Goal: Task Accomplishment & Management: Use online tool/utility

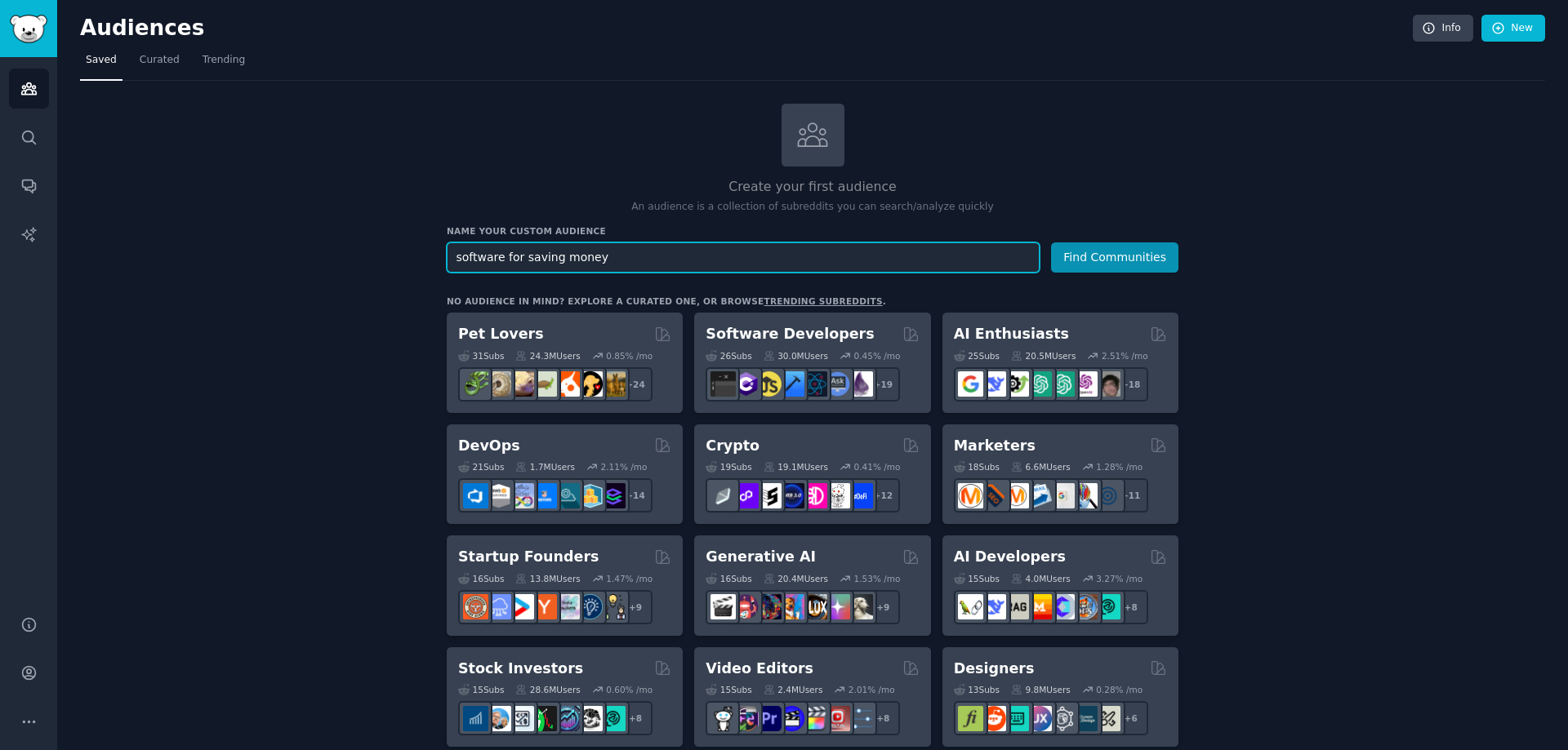
click at [602, 260] on input "software for saving money" at bounding box center [743, 257] width 593 height 31
drag, startPoint x: 616, startPoint y: 257, endPoint x: 365, endPoint y: 225, distance: 253.0
paste input "budgeting app"
type input "b"
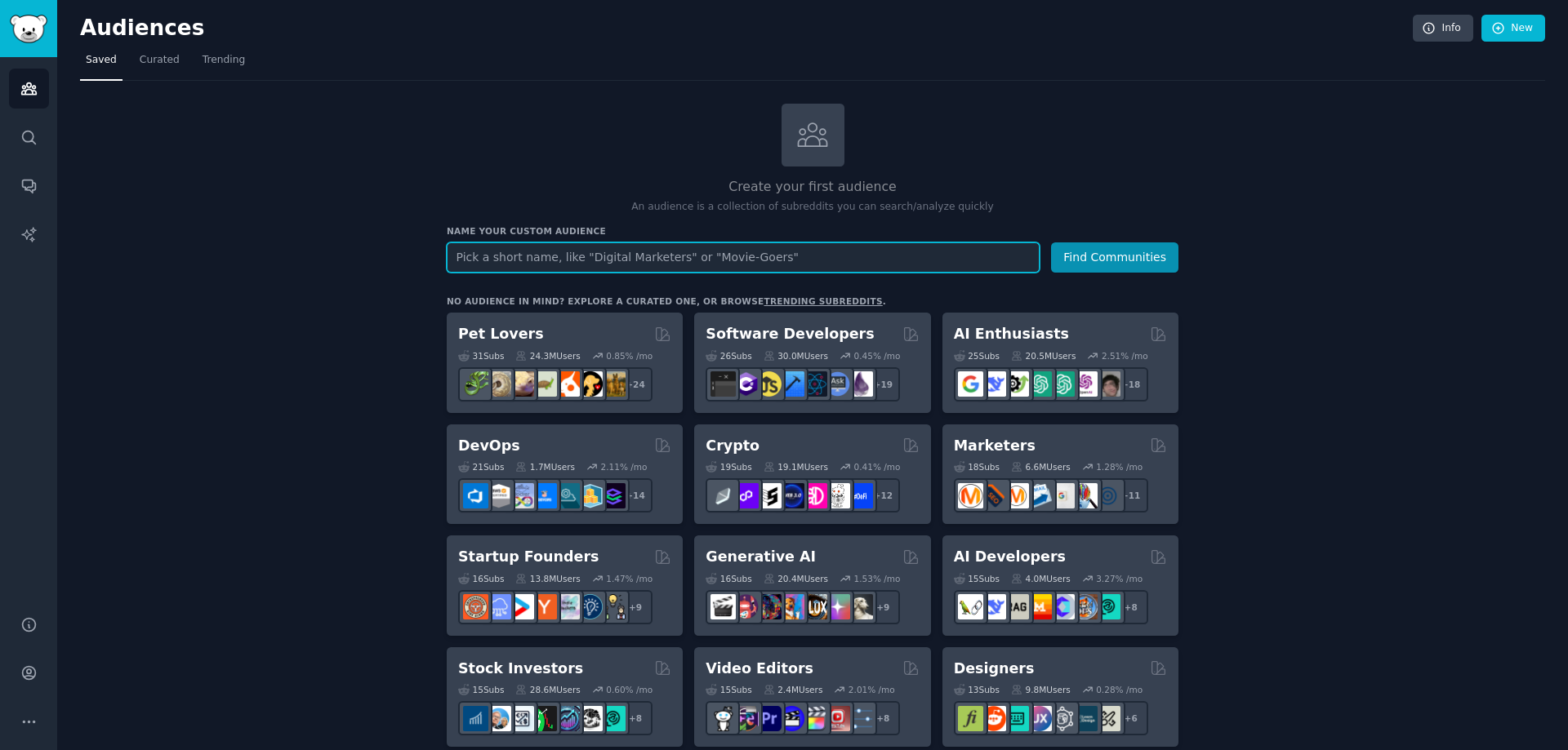
click at [779, 261] on input "text" at bounding box center [743, 257] width 593 height 31
paste input "personalfinance"
type input "personalfinance"
click at [1051, 242] on button "Find Communities" at bounding box center [1115, 257] width 128 height 31
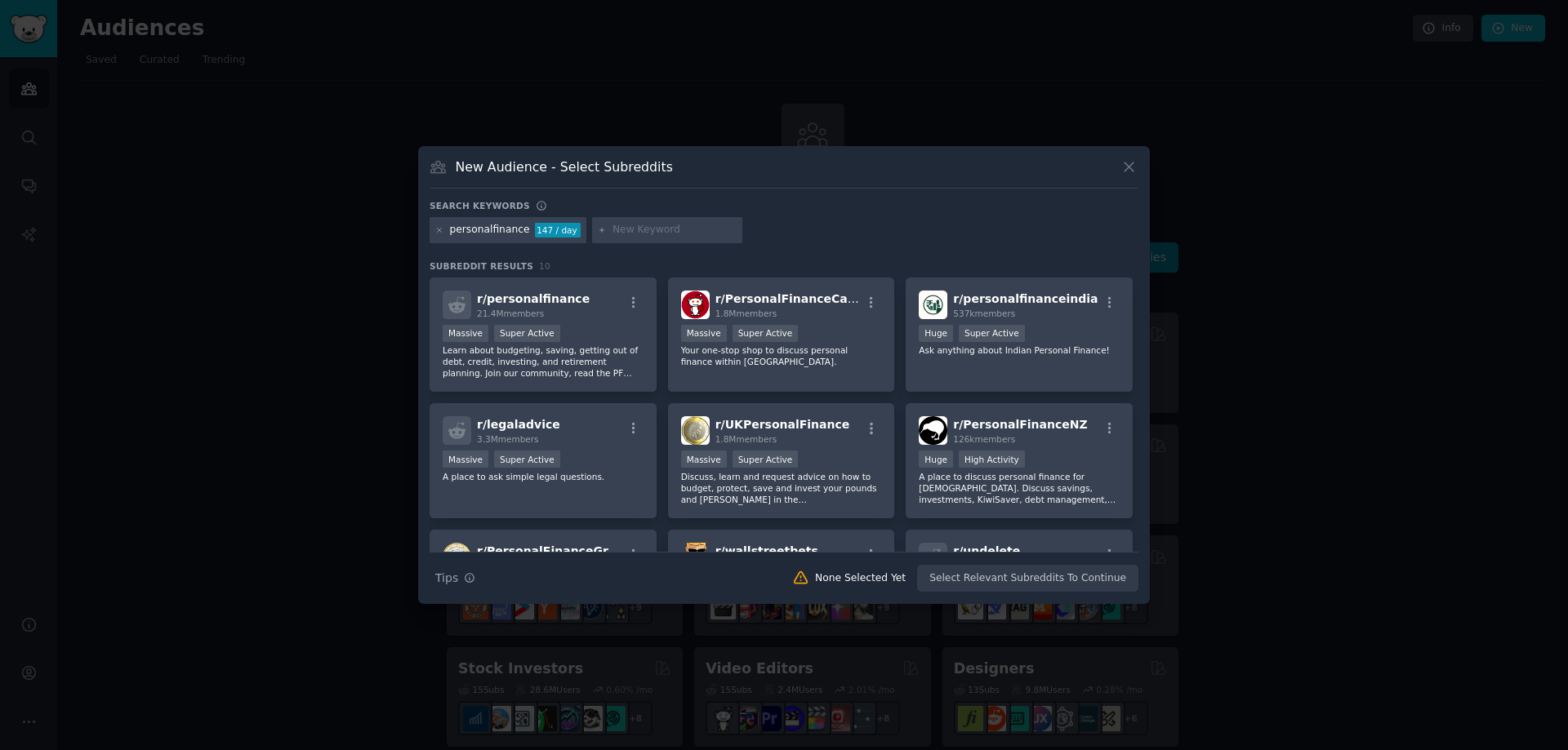
click at [665, 235] on input "text" at bounding box center [674, 230] width 124 height 15
click at [598, 232] on icon at bounding box center [602, 231] width 9 height 9
click at [649, 229] on input "text" at bounding box center [674, 230] width 124 height 15
paste input "save money"
type input "save money"
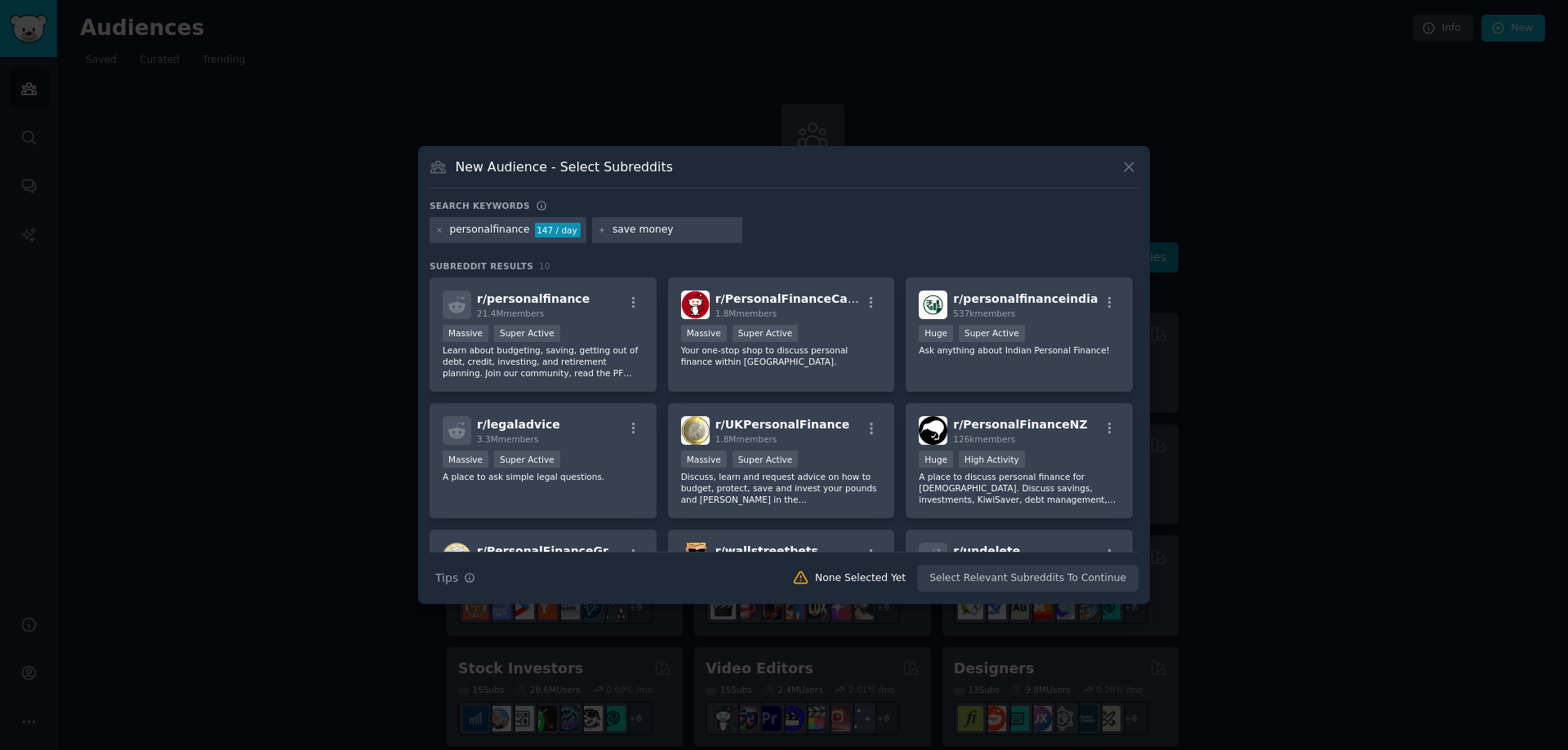
click at [834, 240] on div "personalfinance 147 / day save money" at bounding box center [784, 233] width 709 height 31
click at [600, 230] on icon at bounding box center [602, 229] width 4 height 4
click at [679, 228] on input "save money" at bounding box center [674, 230] width 124 height 15
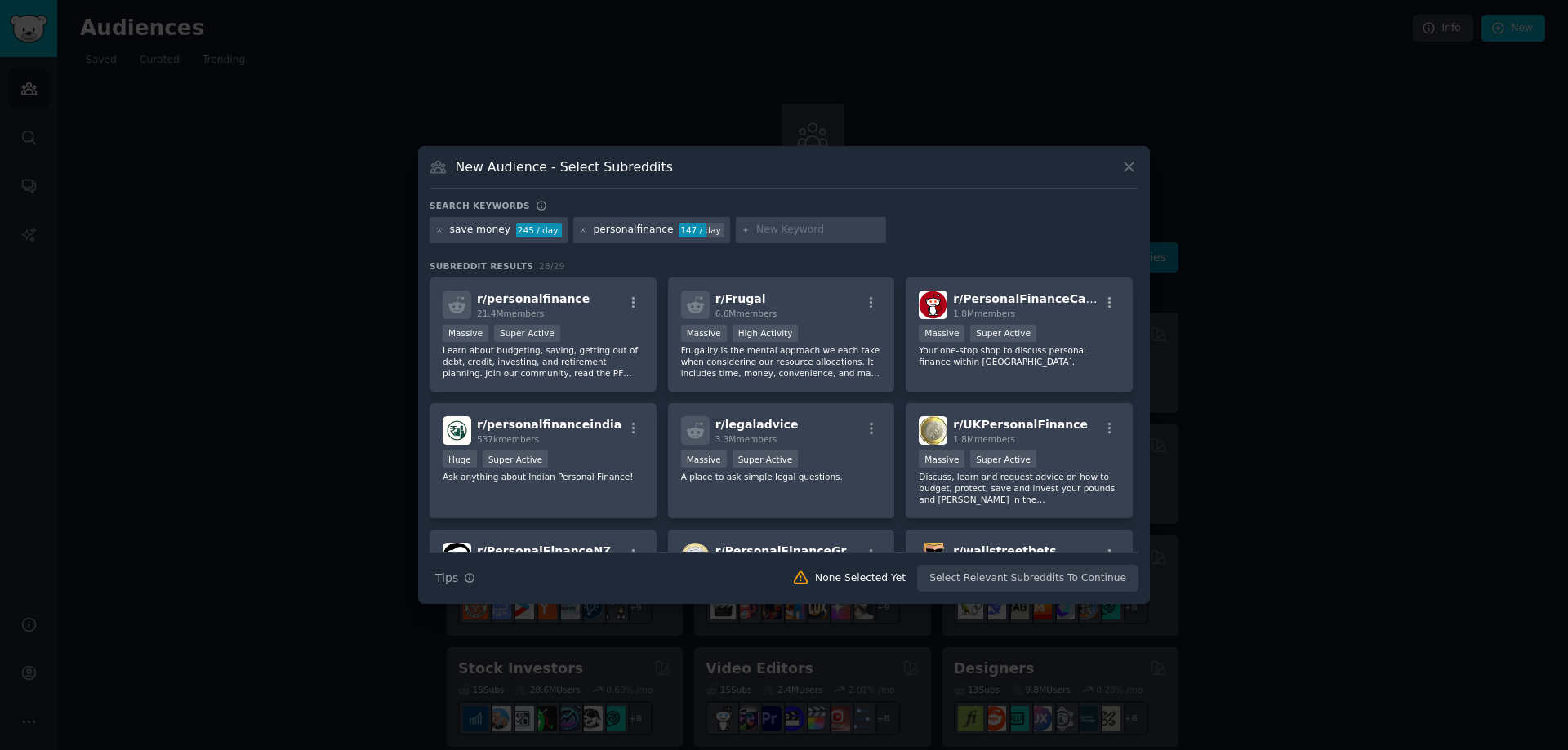
paste input "budgeting app"
type input "budgeting app"
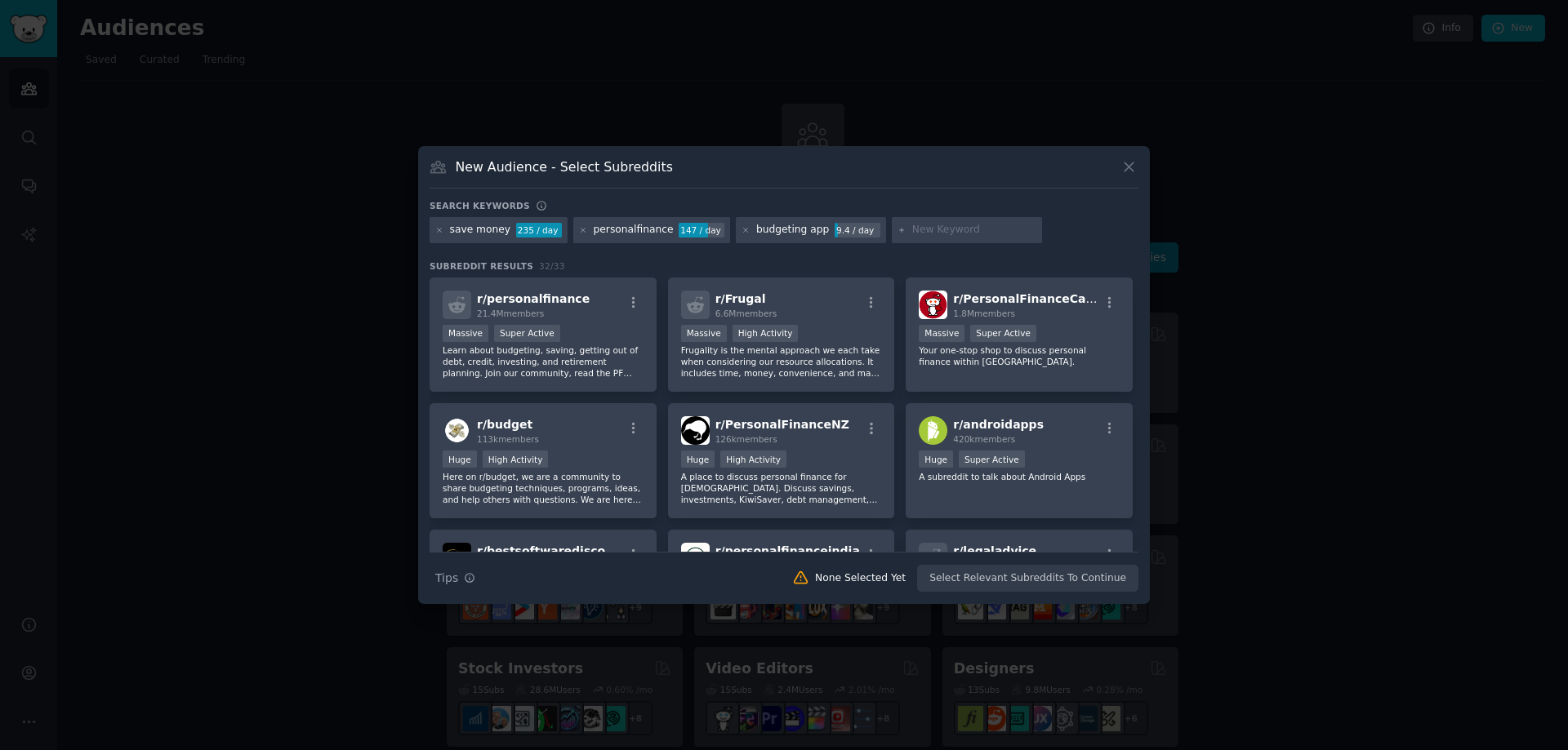
click at [937, 230] on input "text" at bounding box center [974, 230] width 124 height 15
paste input "how to save for goal"
type input "how to save for goal"
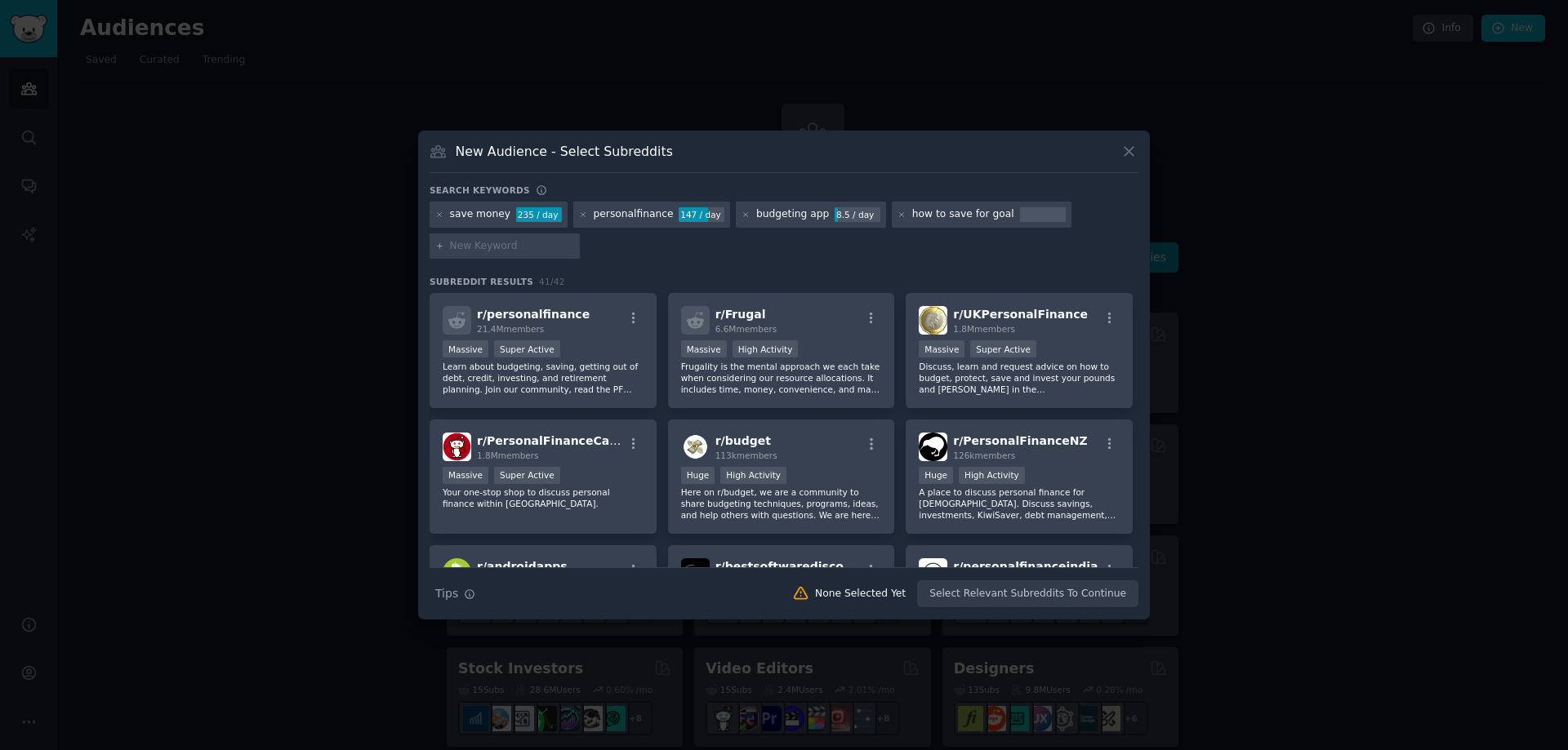
paste input "automatic savings"
type input "automatic savings"
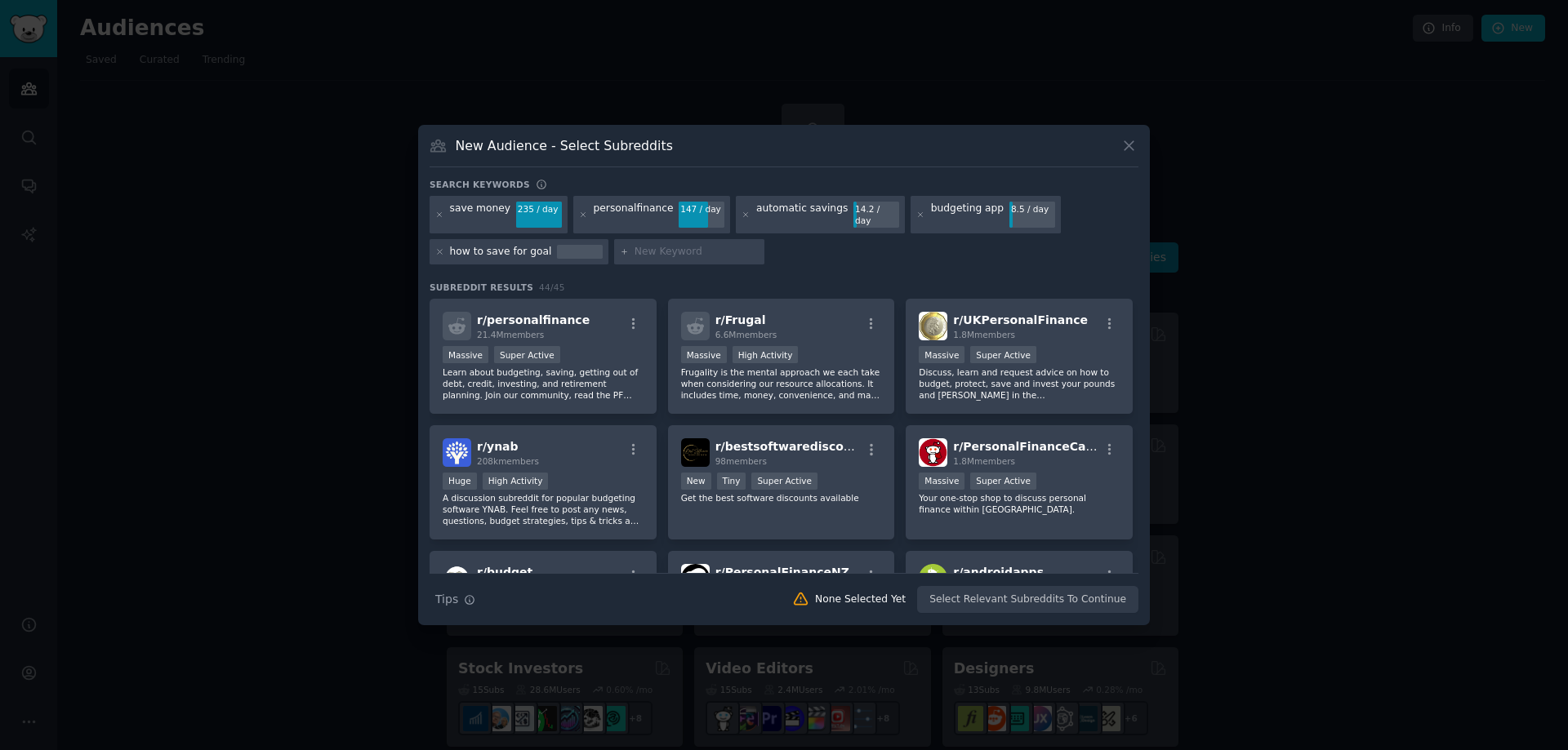
paste input "money saving challenge"
type input "money saving challenge"
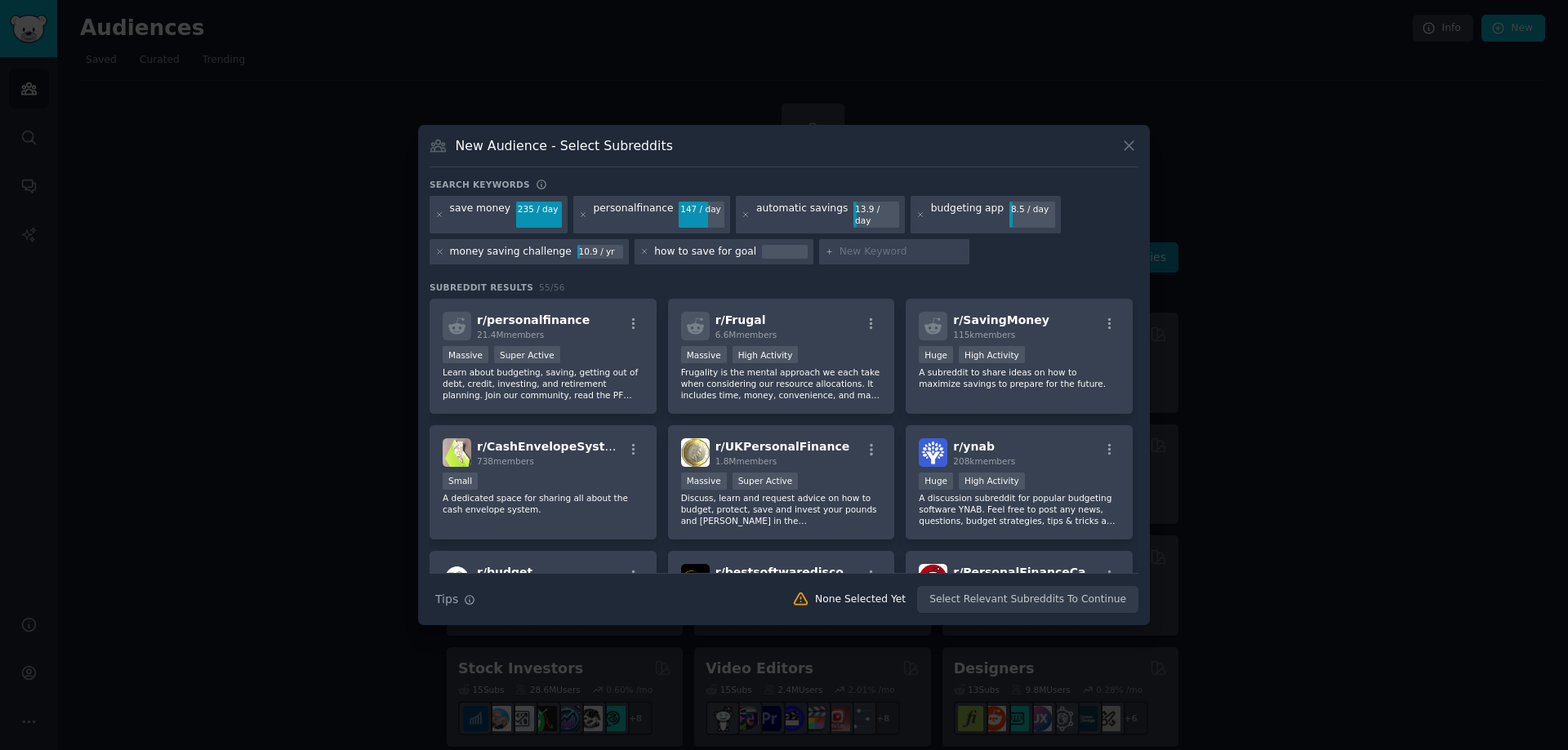
paste input "expense tracking app"
type input "expense tracking app"
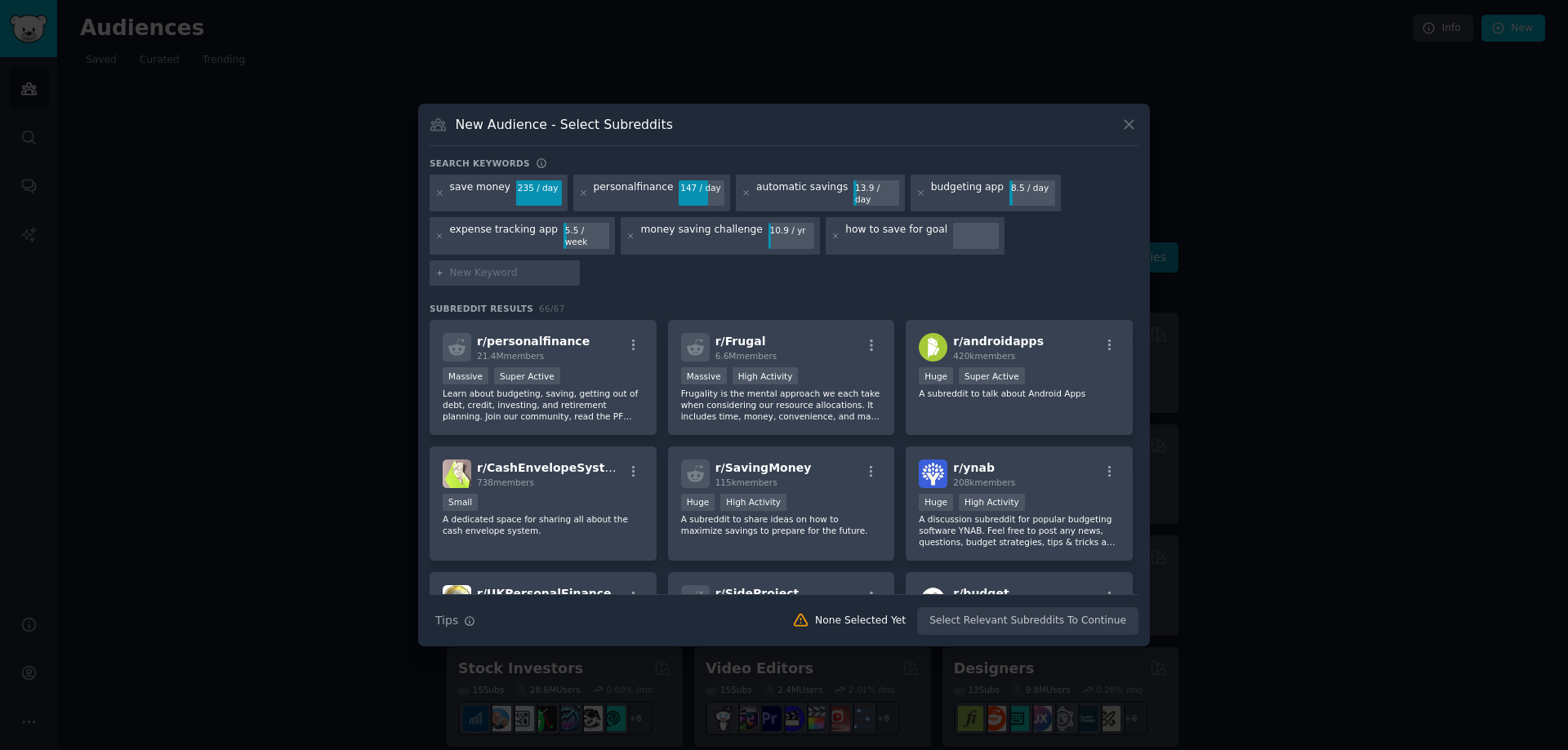
paste input "how to budget salary"
type input "how to budget salary"
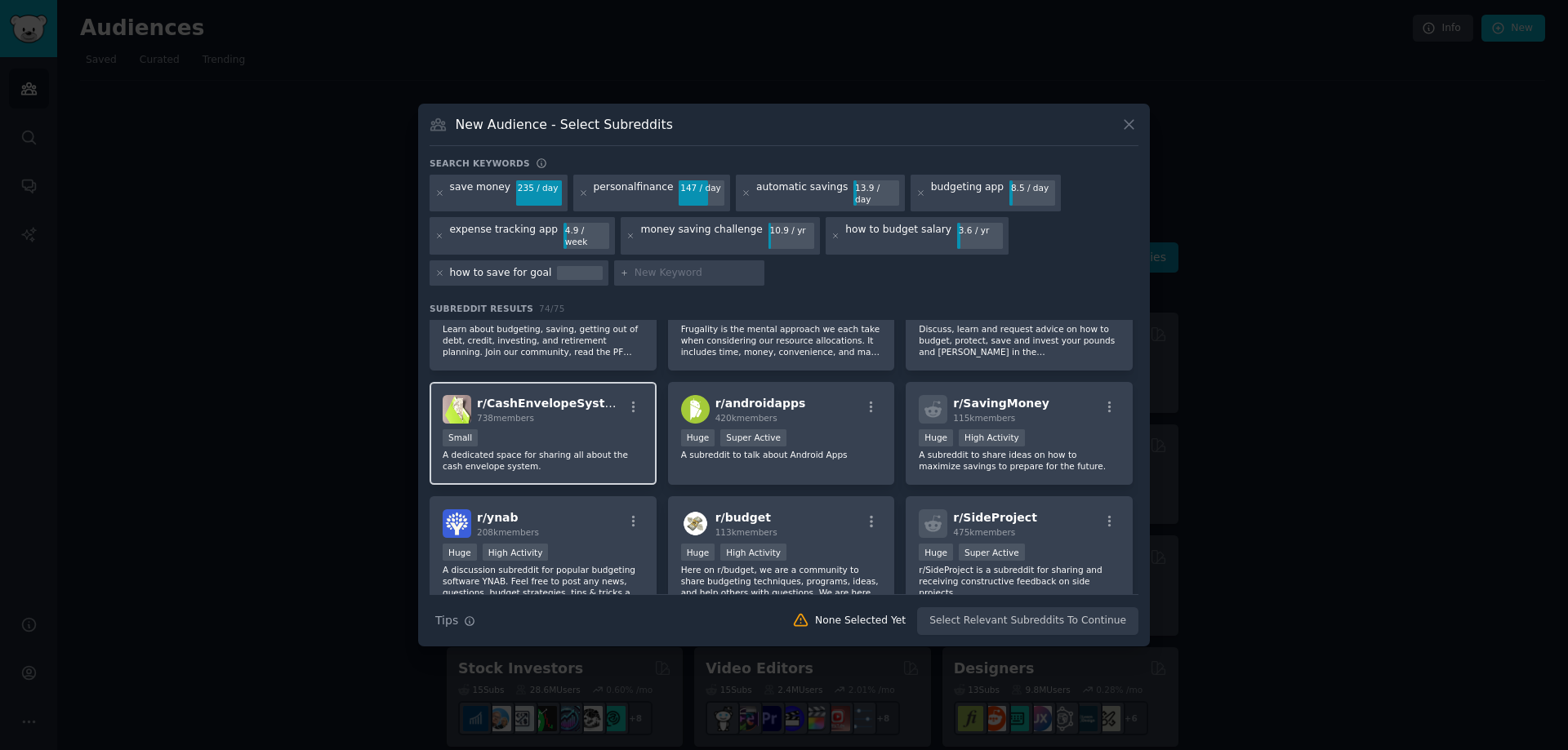
scroll to position [98, 0]
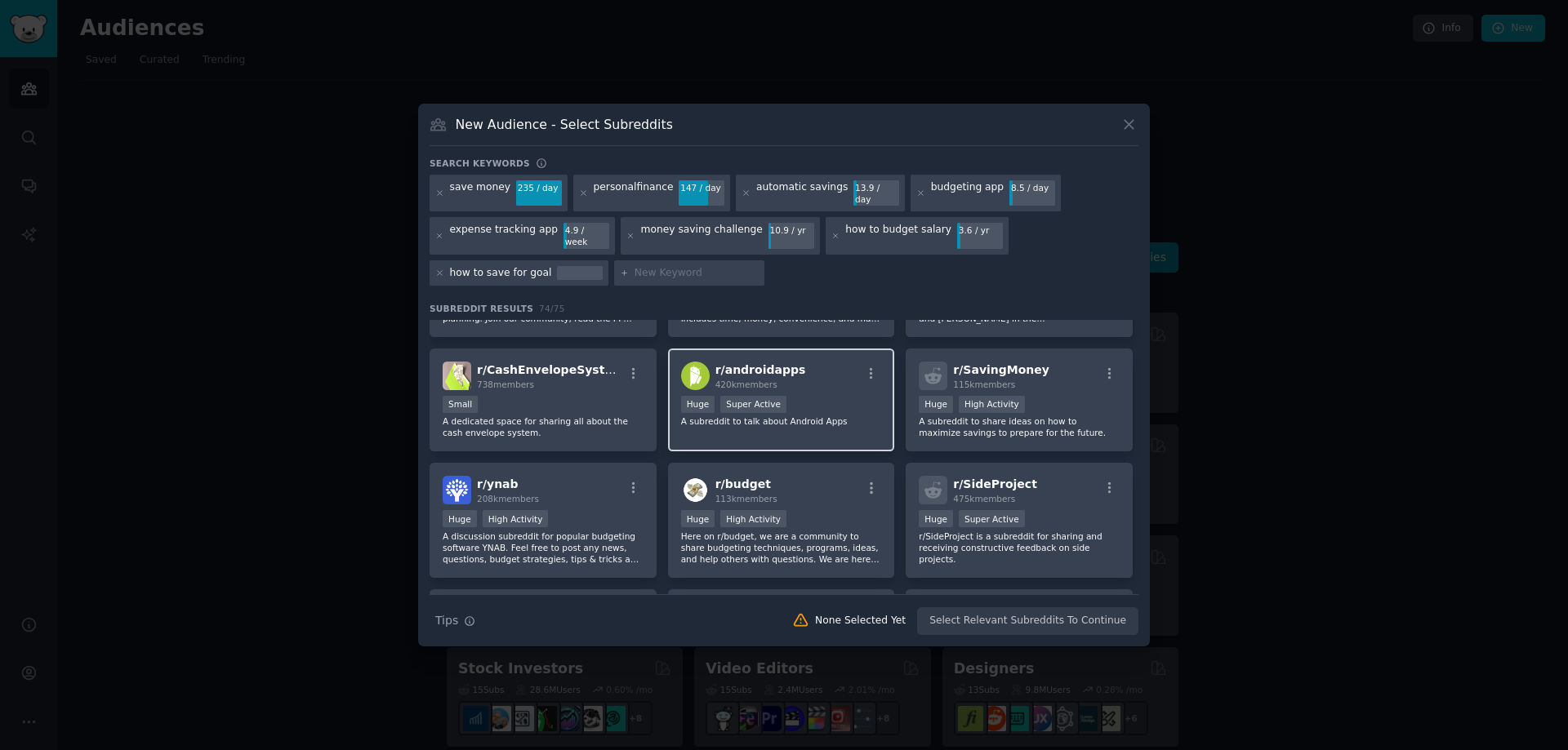
click at [835, 419] on div "r/ androidapps 420k members Huge Super Active A subreddit to talk about Android…" at bounding box center [781, 400] width 227 height 104
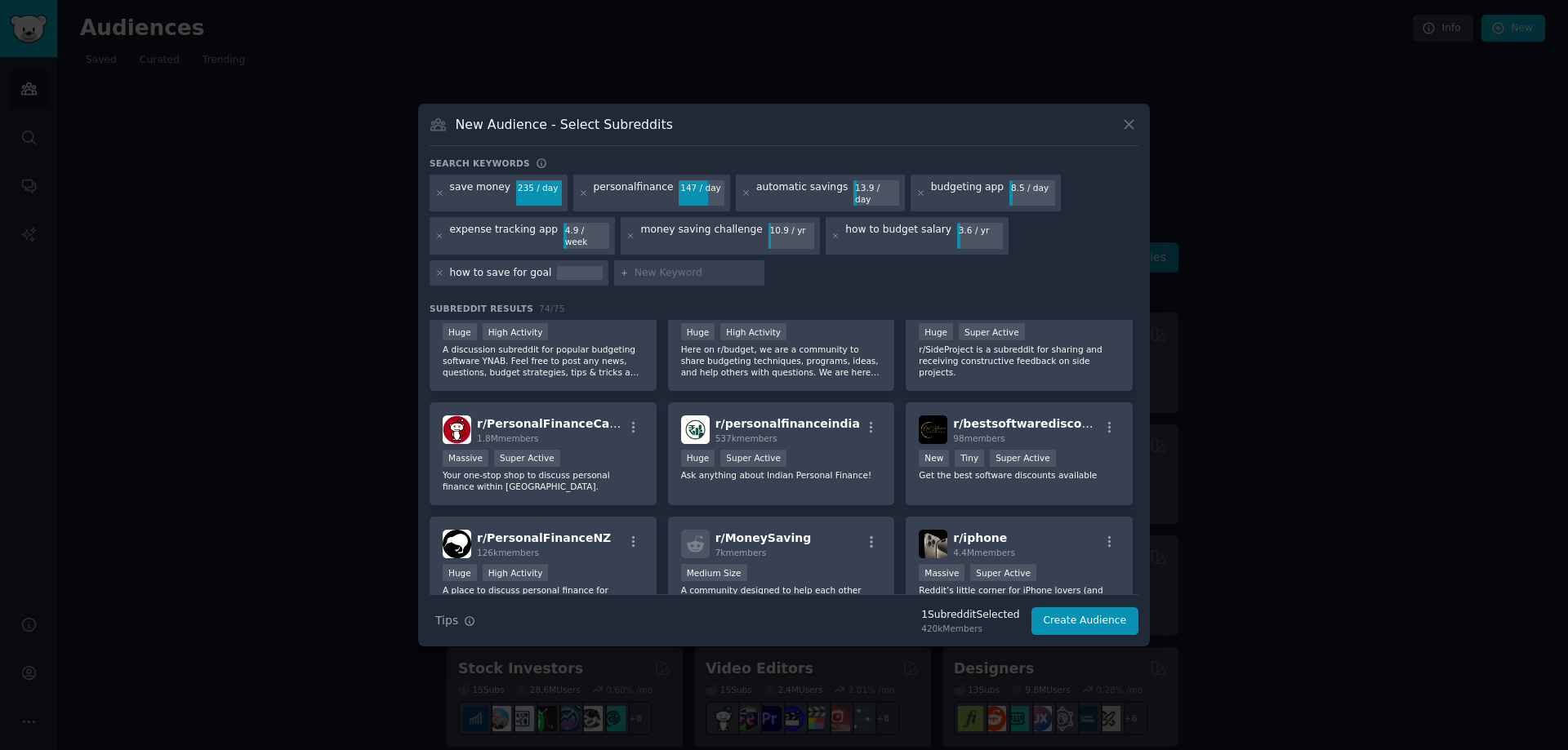
scroll to position [294, 0]
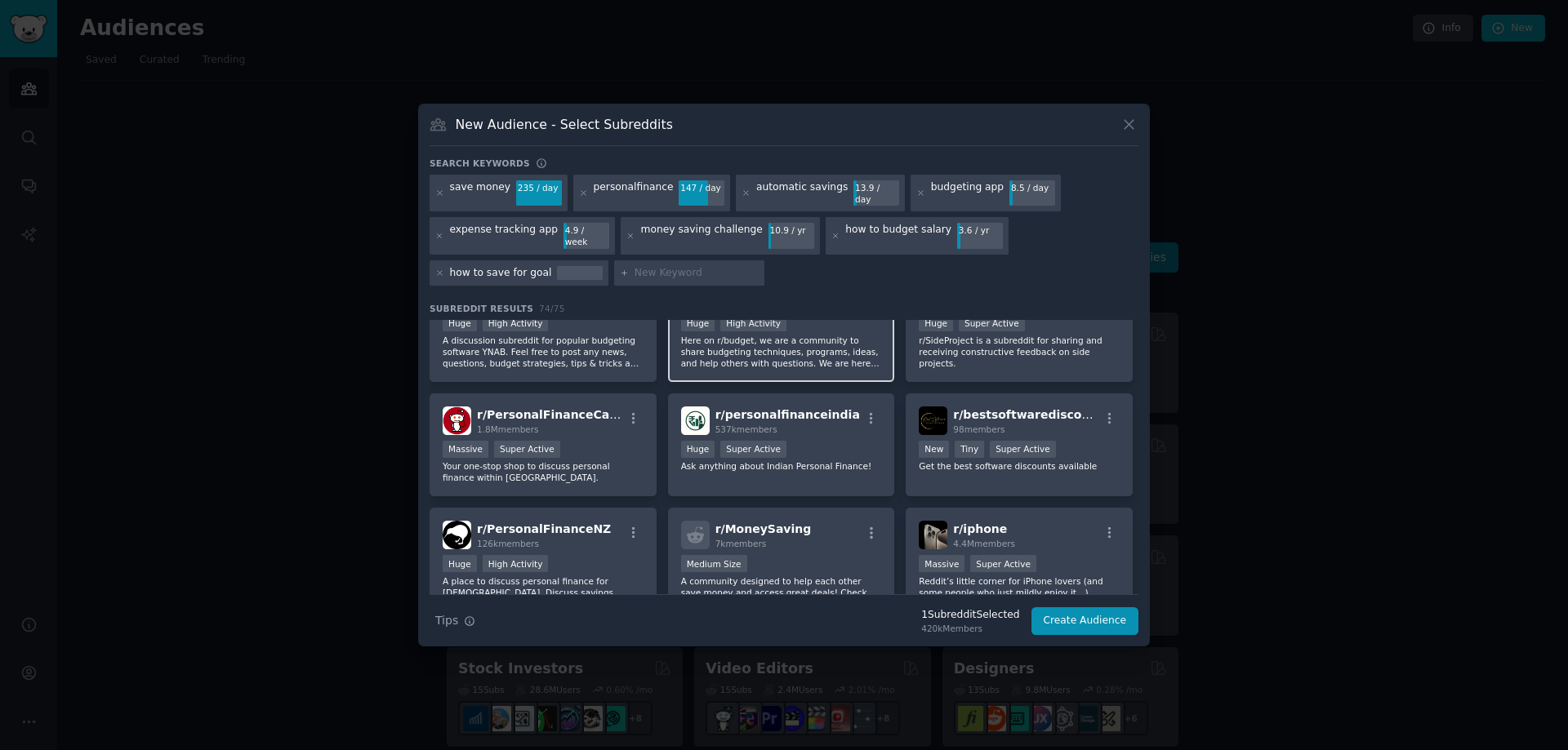
click at [845, 343] on p "Here on r/budget, we are a community to share budgeting techniques, programs, i…" at bounding box center [781, 351] width 201 height 34
click at [1099, 608] on button "Create Audience" at bounding box center [1085, 621] width 108 height 28
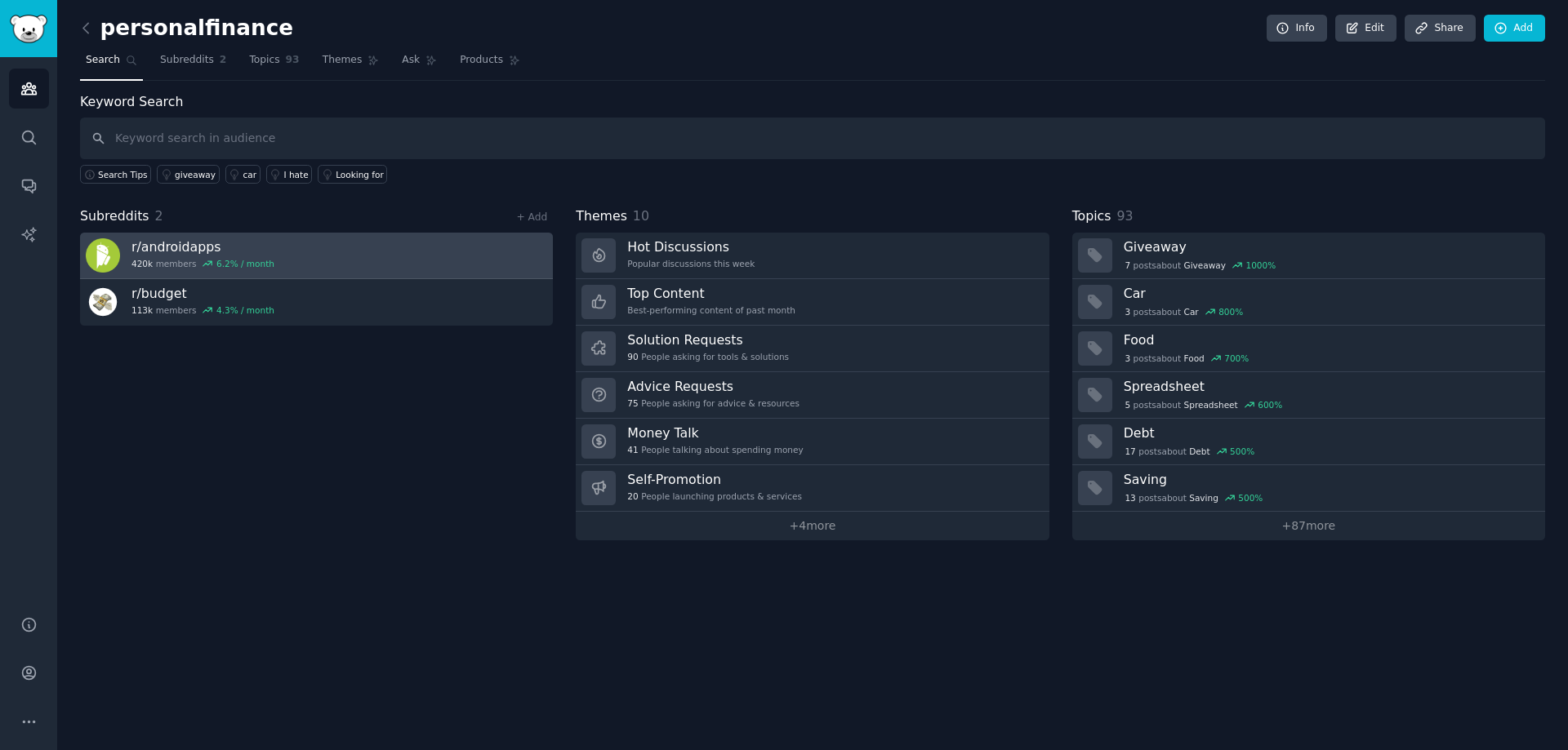
click at [309, 263] on link "r/ androidapps 420k members 6.2 % / month" at bounding box center [316, 256] width 473 height 46
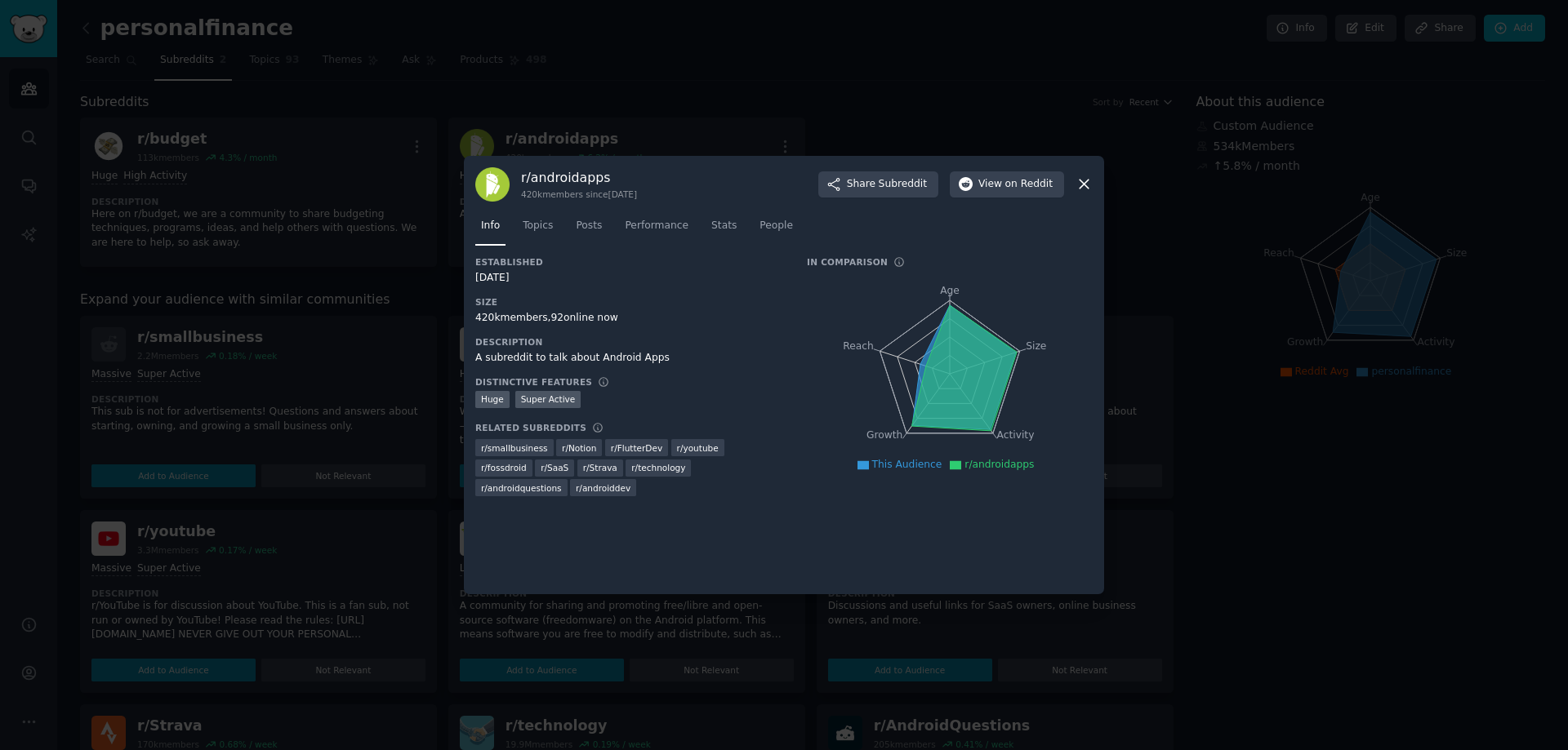
click at [1088, 183] on icon at bounding box center [1084, 184] width 18 height 18
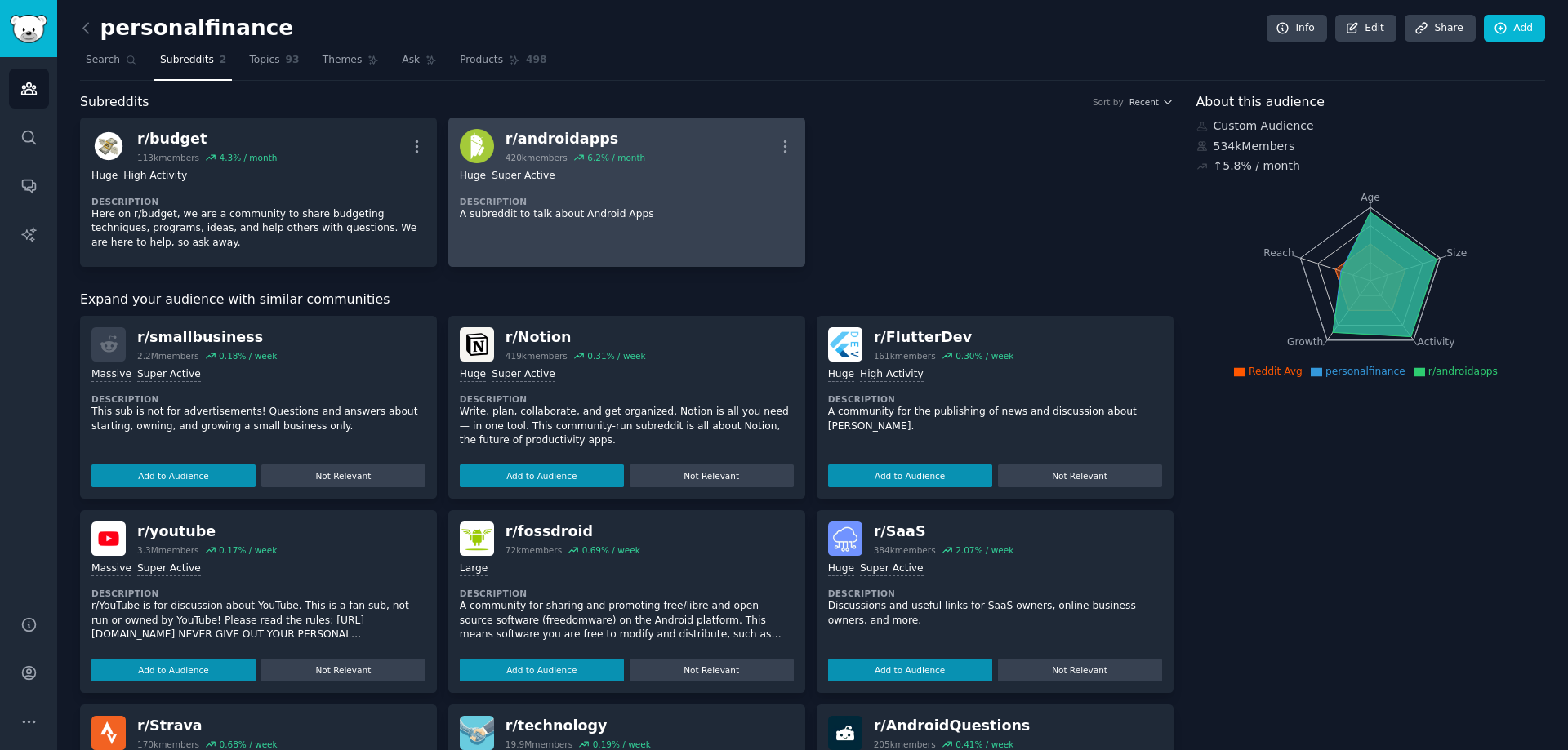
click at [665, 219] on p "A subreddit to talk about Android Apps" at bounding box center [626, 215] width 334 height 15
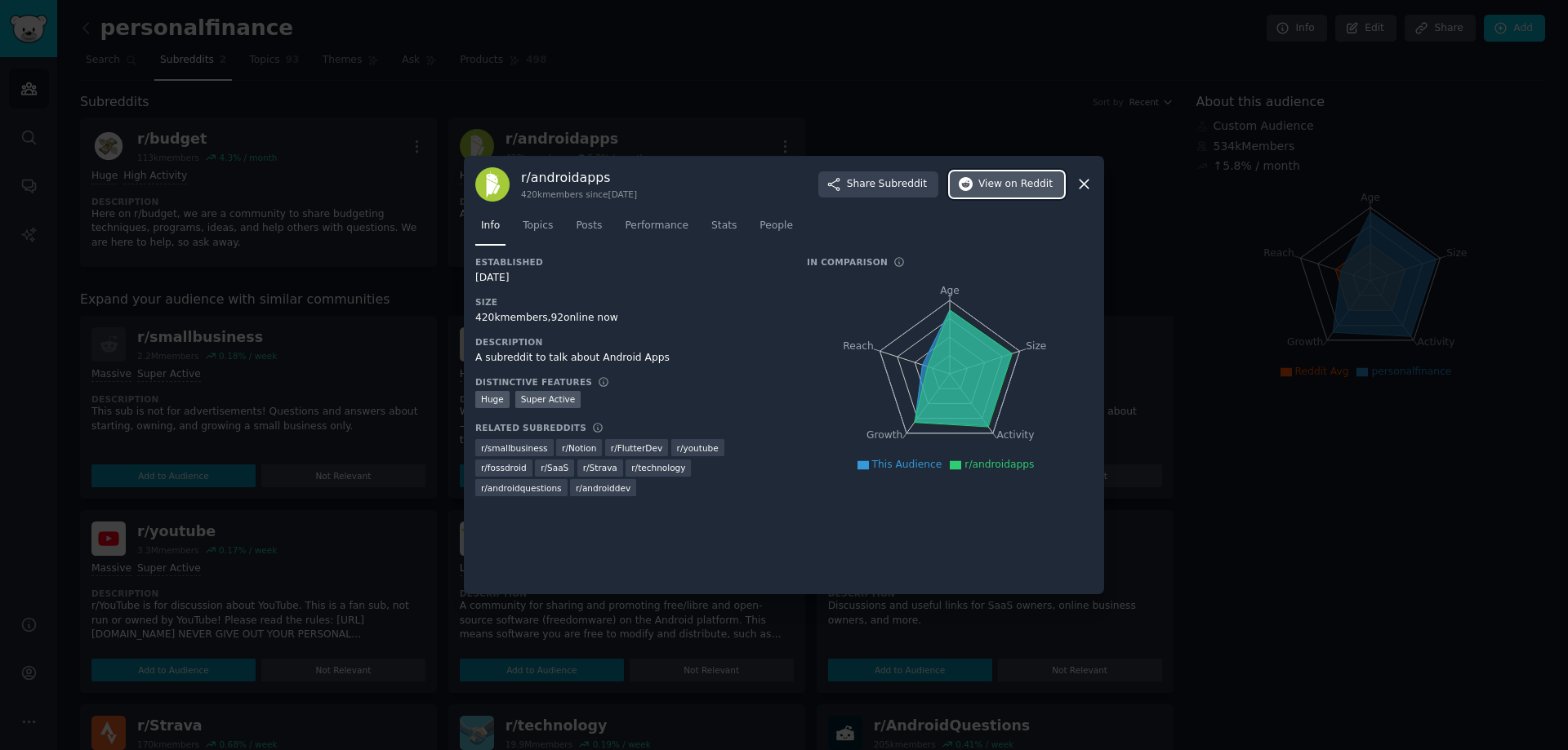
click at [1015, 188] on span "on Reddit" at bounding box center [1029, 185] width 47 height 15
click at [1086, 182] on icon at bounding box center [1084, 185] width 9 height 9
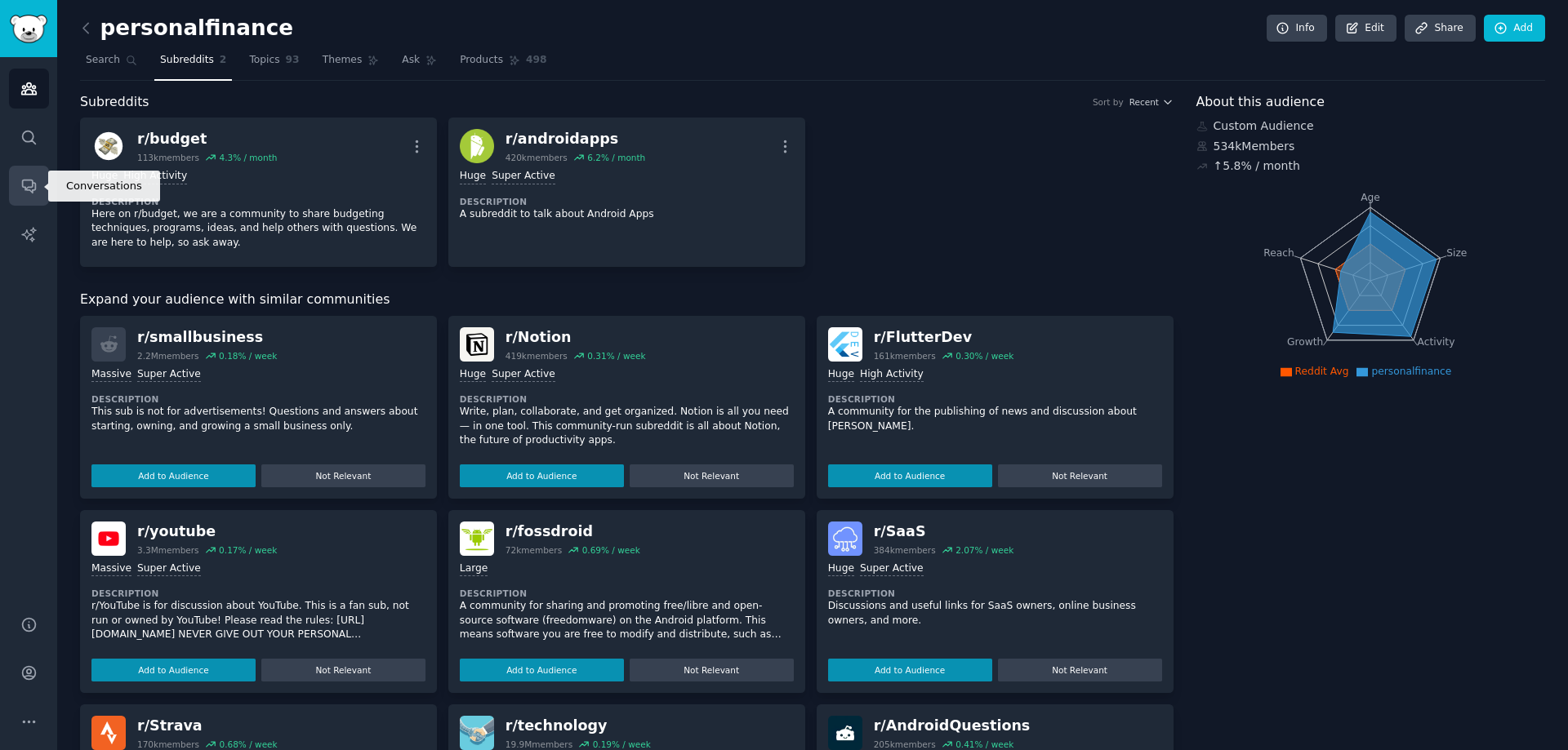
click at [27, 191] on icon "Sidebar" at bounding box center [29, 186] width 18 height 18
